Goal: Check status: Check status

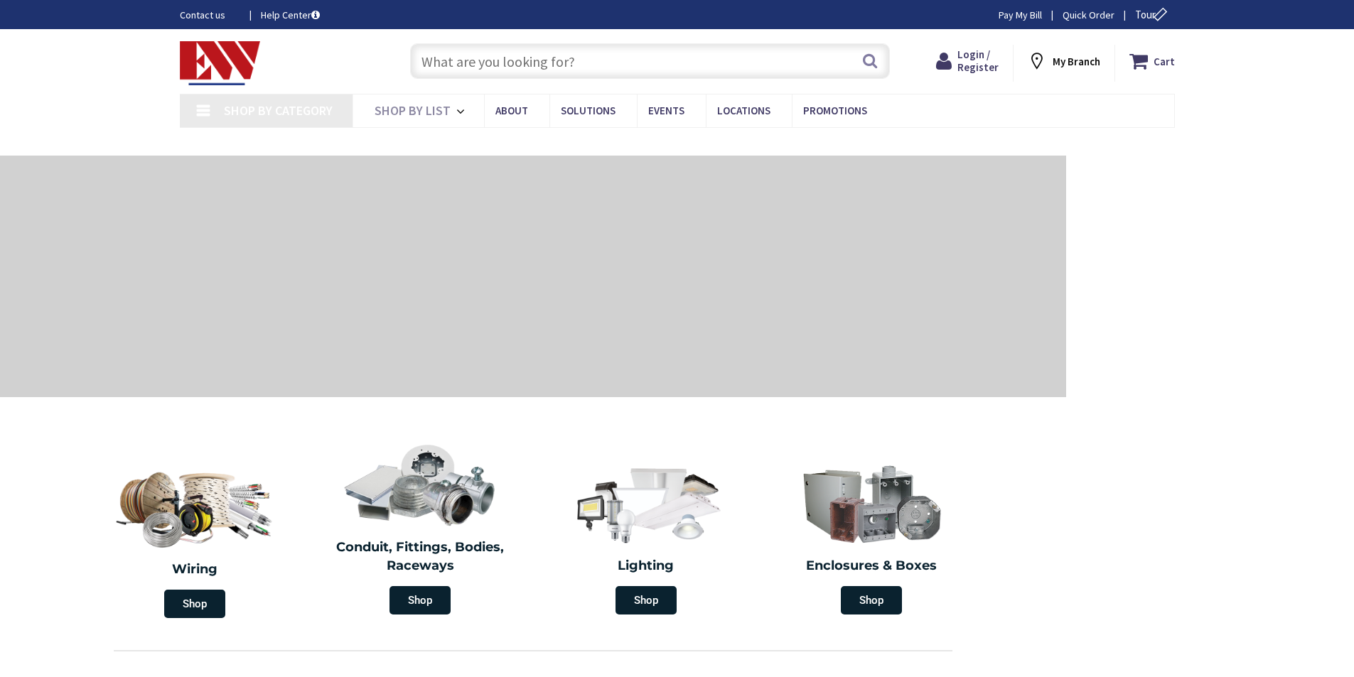
type input "[GEOGRAPHIC_DATA]"
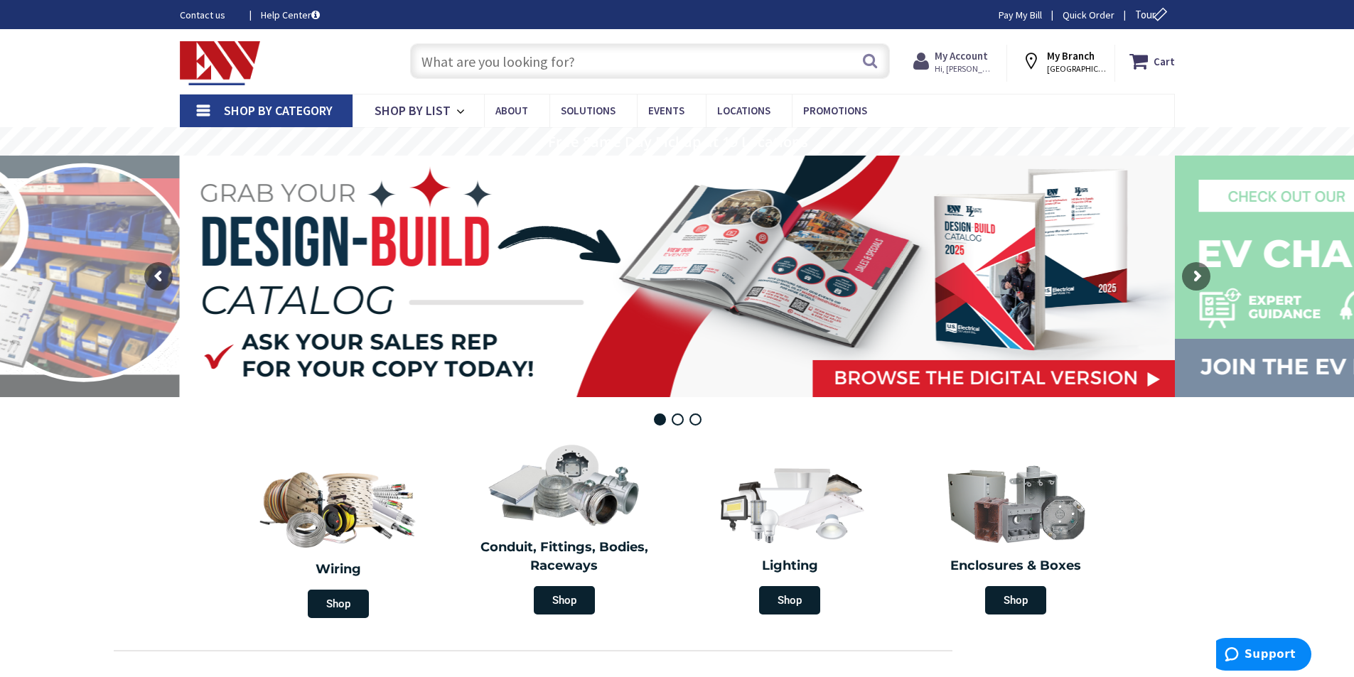
click at [954, 65] on span "Hi, [PERSON_NAME]" at bounding box center [964, 68] width 60 height 11
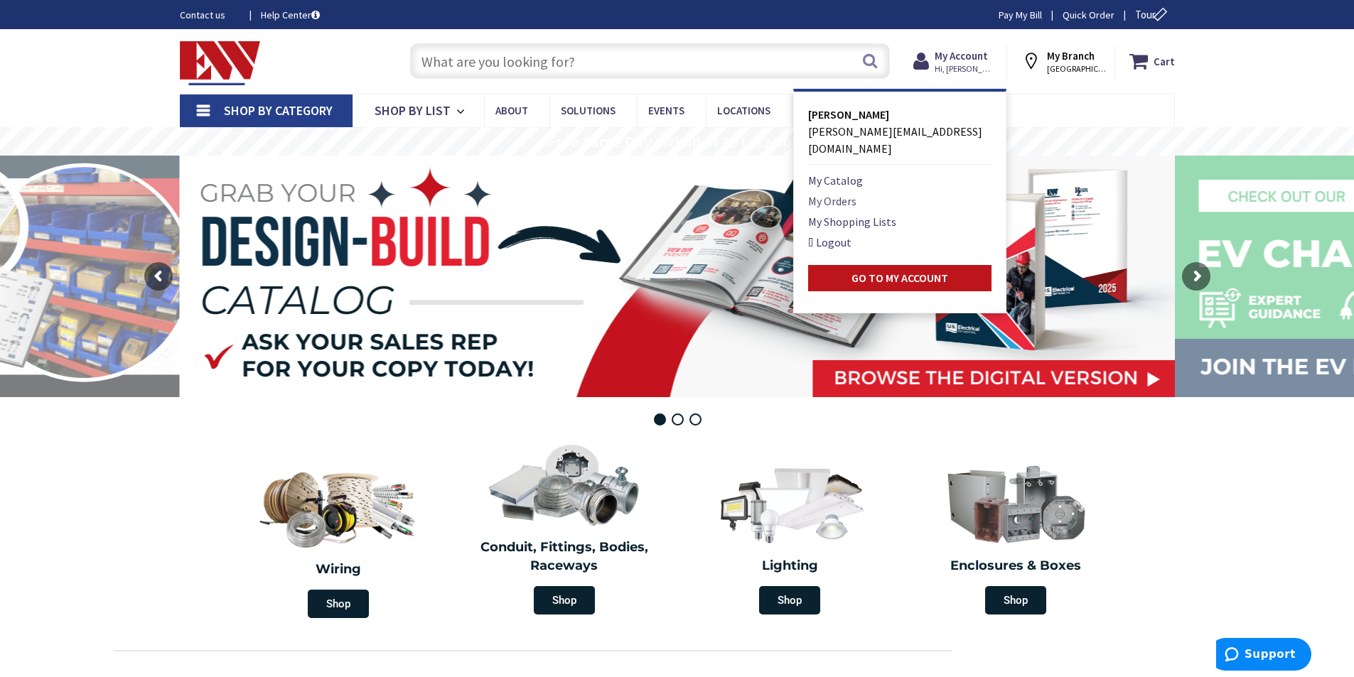
click at [836, 193] on link "My Orders" at bounding box center [832, 201] width 48 height 17
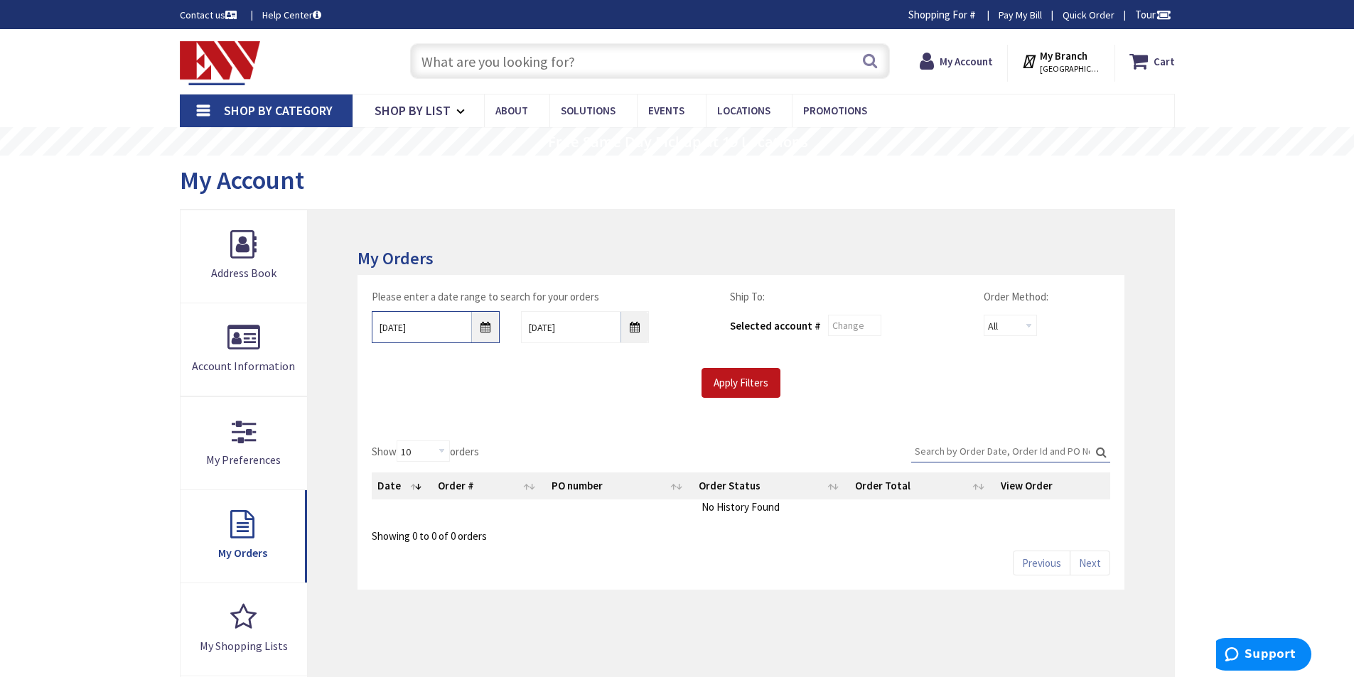
click at [482, 328] on input "[DATE]" at bounding box center [436, 327] width 128 height 32
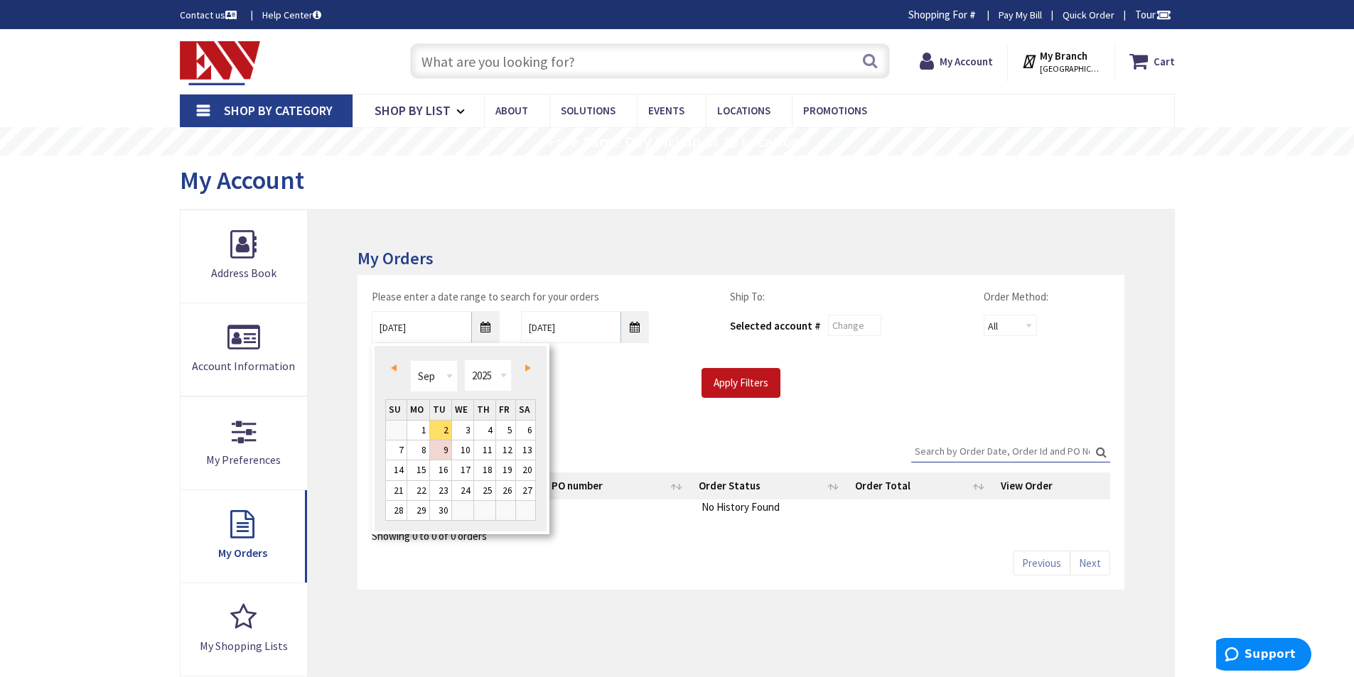
click at [394, 369] on span "Prev" at bounding box center [394, 368] width 6 height 7
click at [414, 507] on link "25" at bounding box center [418, 510] width 22 height 19
type input "[DATE]"
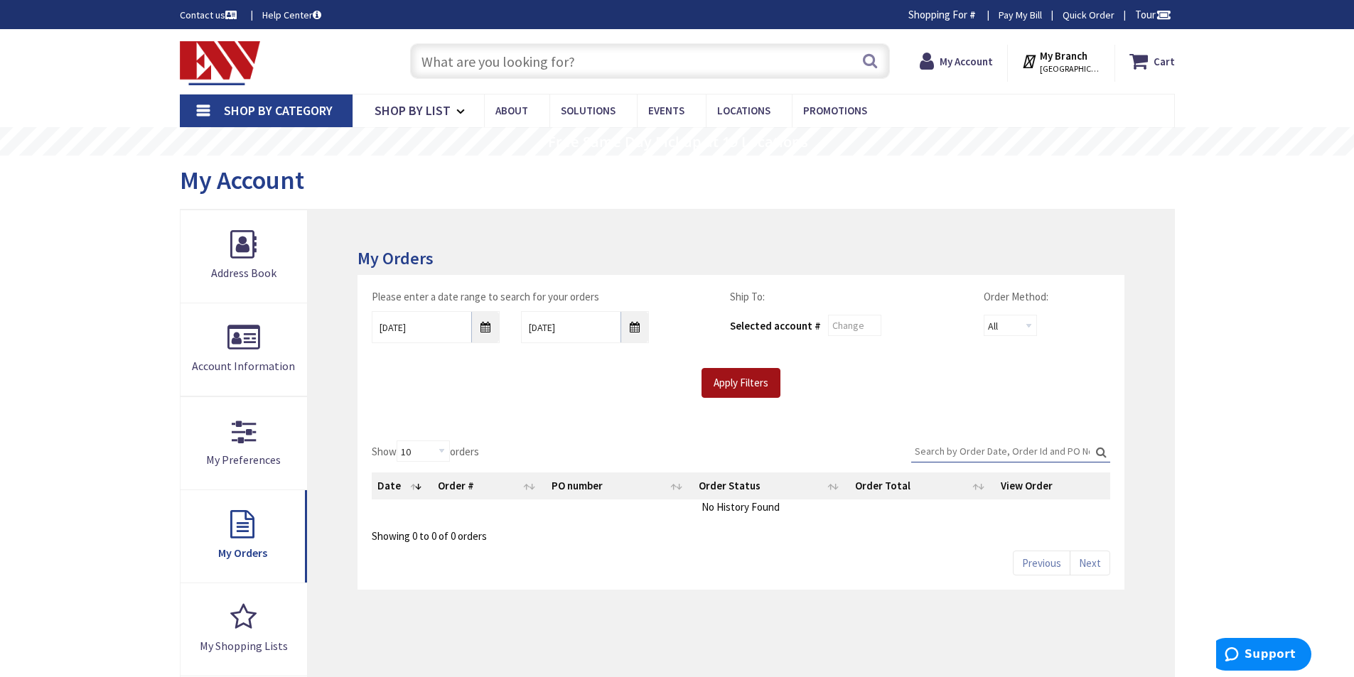
click at [738, 383] on input "Apply Filters" at bounding box center [740, 383] width 79 height 30
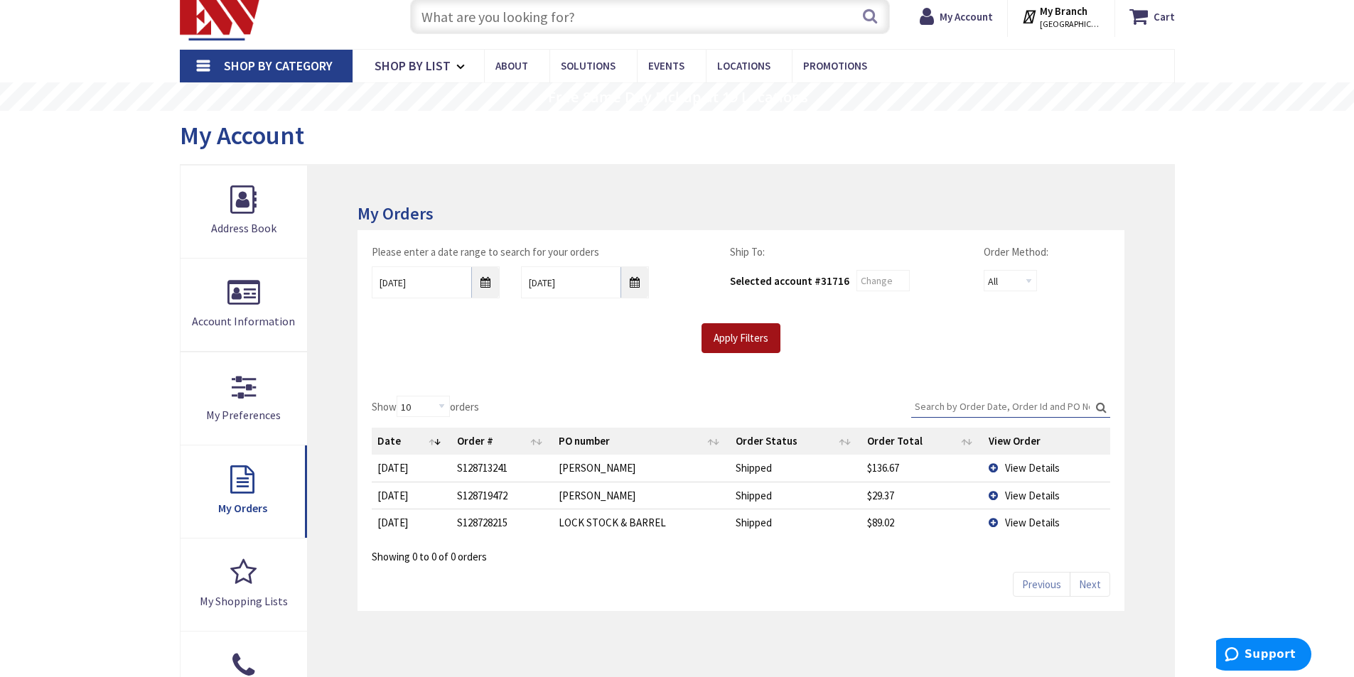
scroll to position [90, 0]
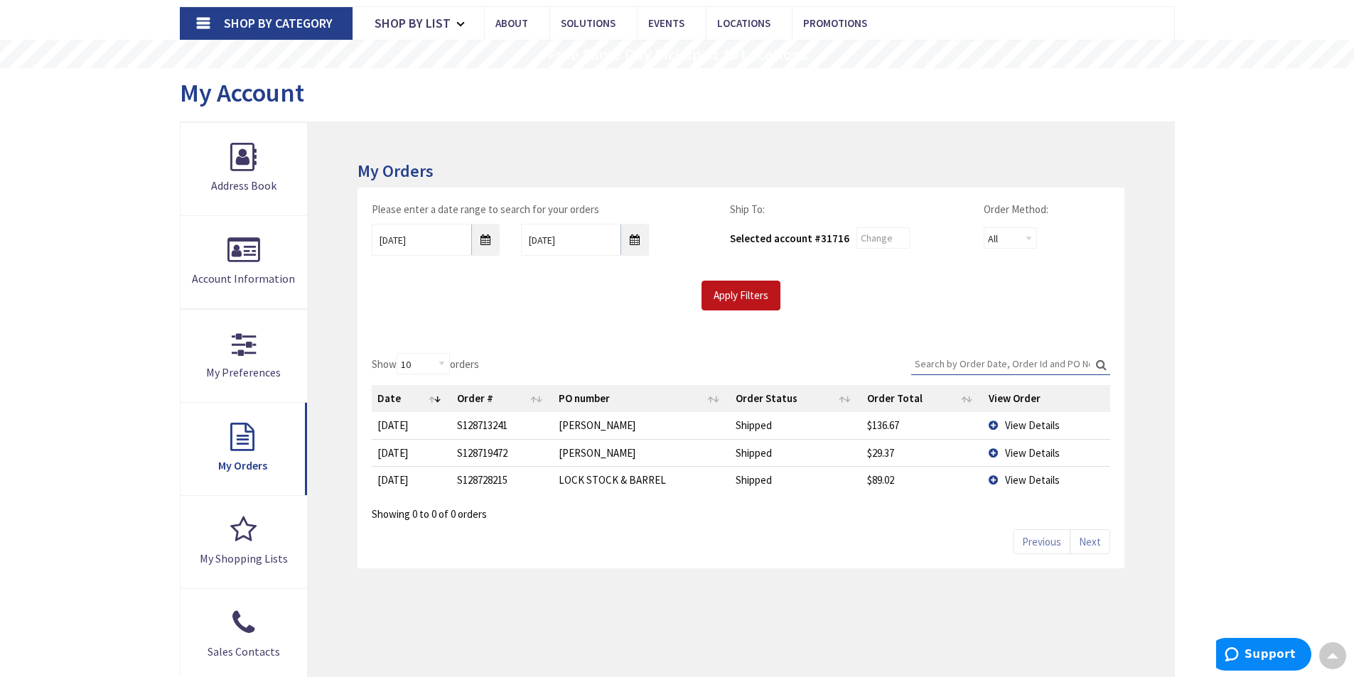
drag, startPoint x: 929, startPoint y: 359, endPoint x: 937, endPoint y: 352, distance: 10.6
click at [934, 354] on input "Search:" at bounding box center [1010, 363] width 199 height 21
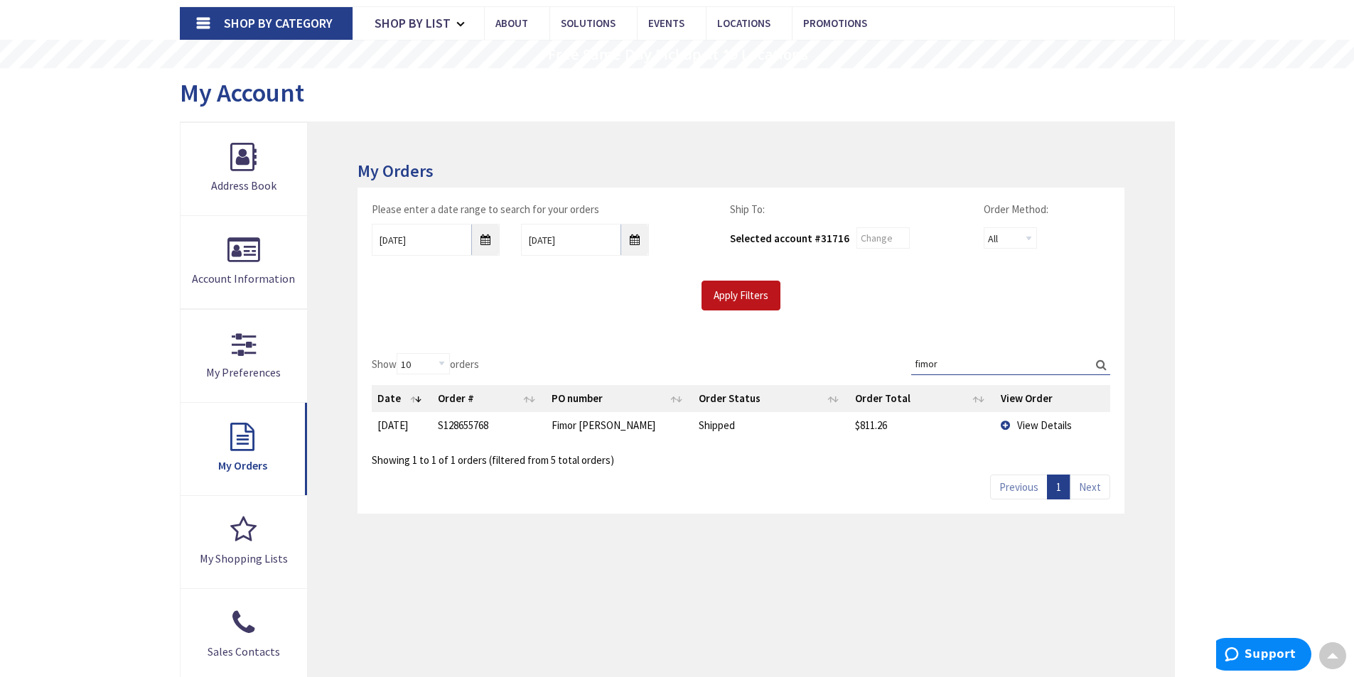
type input "fimor"
click at [1005, 421] on td "View Details" at bounding box center [1052, 425] width 115 height 26
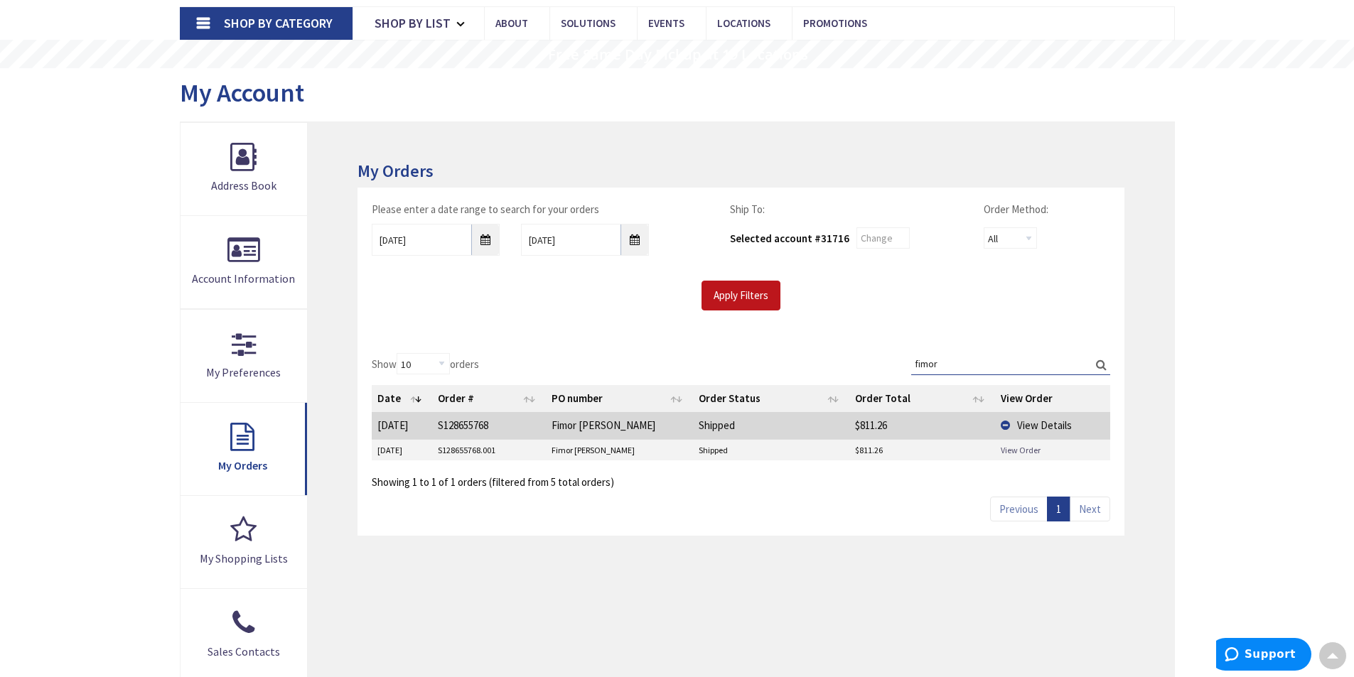
click at [1003, 449] on link "View Order" at bounding box center [1020, 450] width 40 height 12
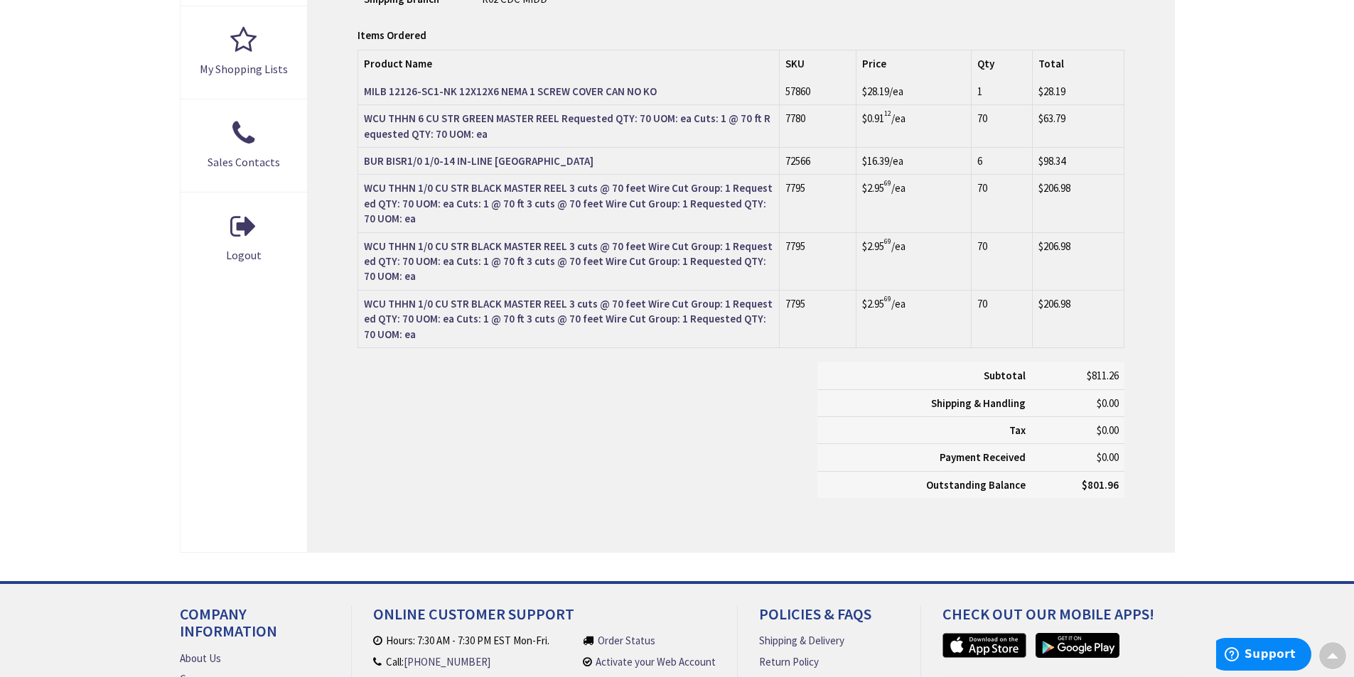
scroll to position [582, 0]
